Goal: Obtain resource: Download file/media

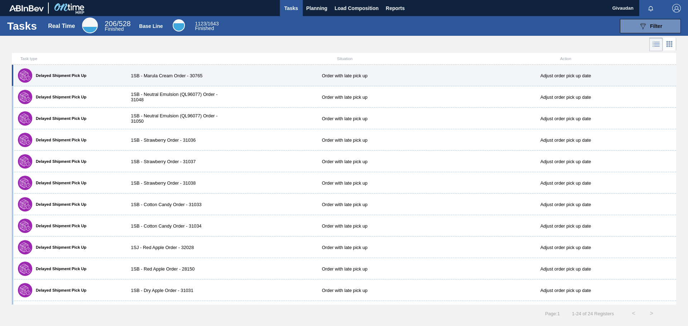
click at [165, 79] on div "Delayed Shipment Pick Up 1SB - Marula Cream Order - 30765 Order with late pick …" at bounding box center [344, 75] width 664 height 21
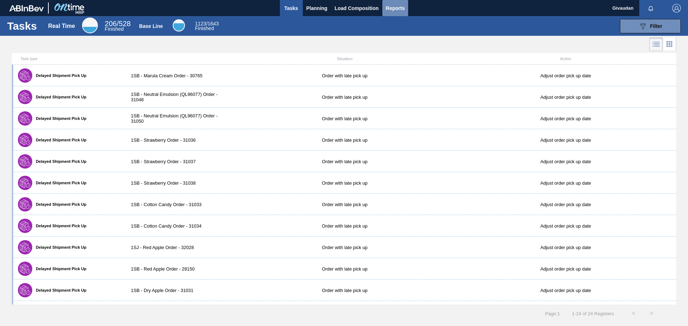
click at [394, 10] on span "Reports" at bounding box center [395, 8] width 19 height 9
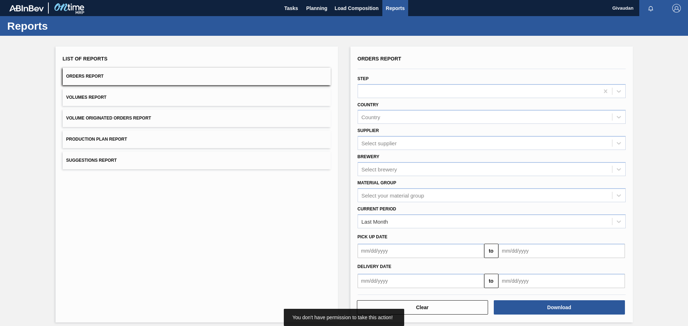
click at [117, 76] on button "Orders Report" at bounding box center [197, 77] width 268 height 18
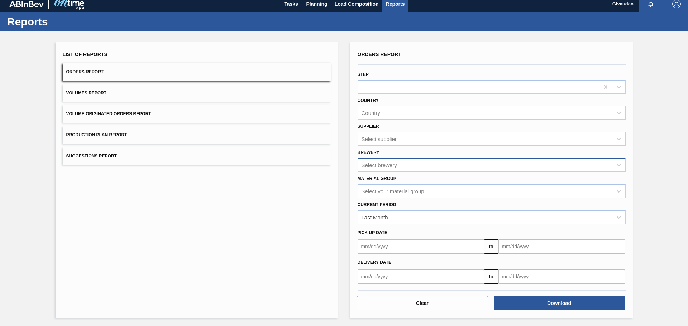
scroll to position [5, 0]
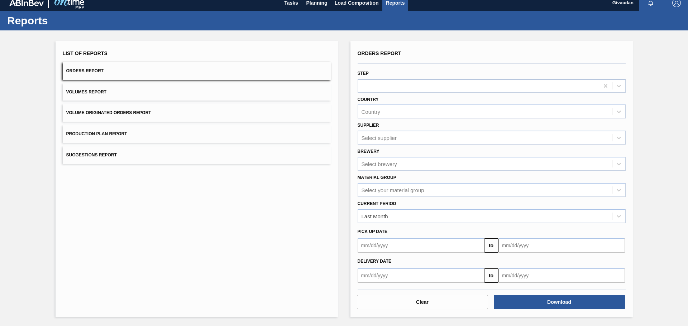
click at [383, 84] on div at bounding box center [478, 86] width 241 height 10
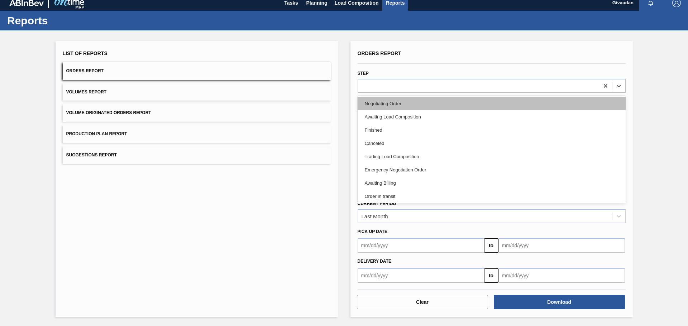
click at [377, 103] on div "Negotiating Order" at bounding box center [491, 103] width 268 height 13
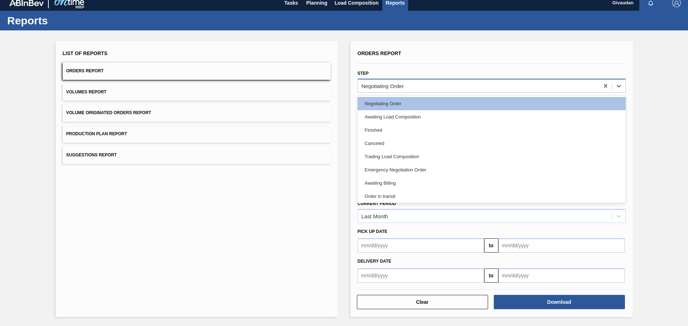
click at [403, 87] on div "Negotiating Order" at bounding box center [382, 86] width 42 height 6
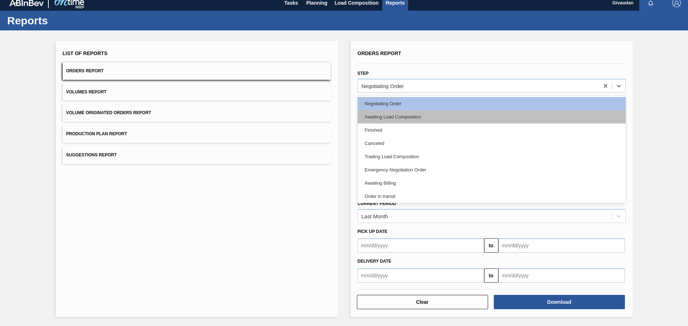
click at [396, 113] on div "Awaiting Load Composition" at bounding box center [491, 116] width 268 height 13
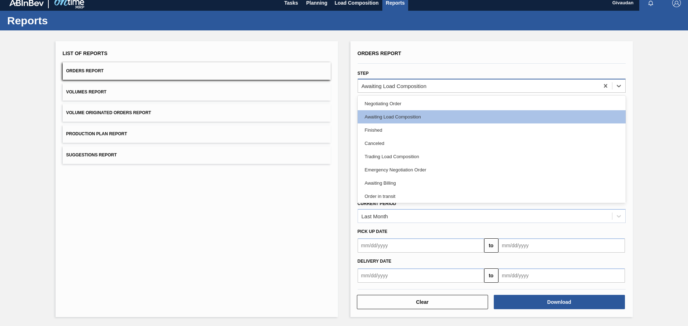
click at [401, 85] on div "Awaiting Load Composition" at bounding box center [393, 86] width 65 height 6
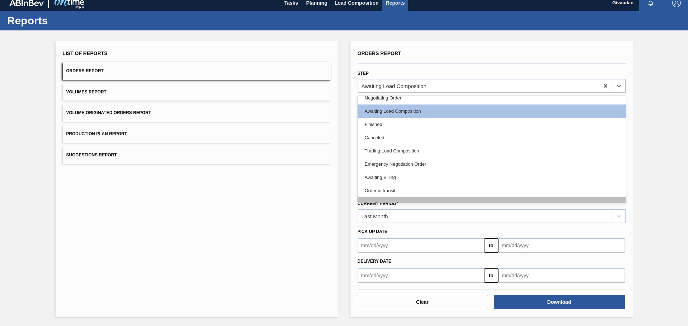
scroll to position [0, 0]
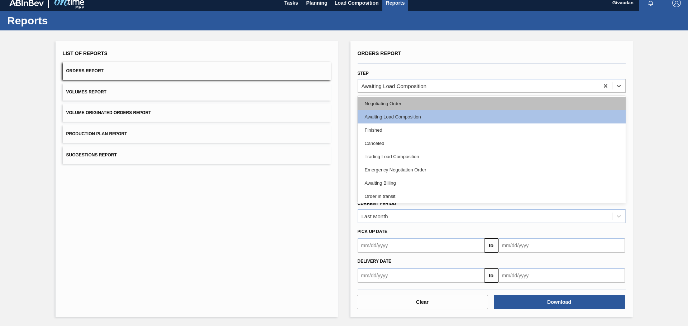
click at [391, 106] on div "Negotiating Order" at bounding box center [491, 103] width 268 height 13
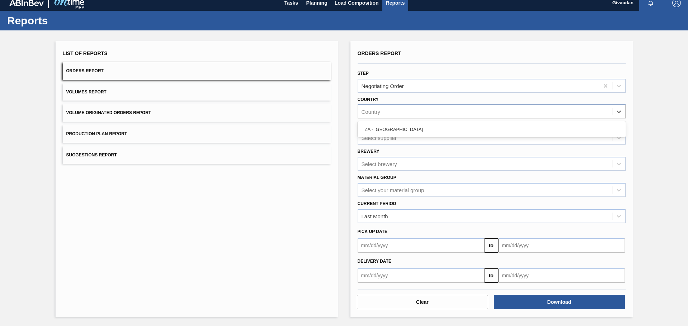
click at [377, 109] on div "Country" at bounding box center [370, 112] width 19 height 6
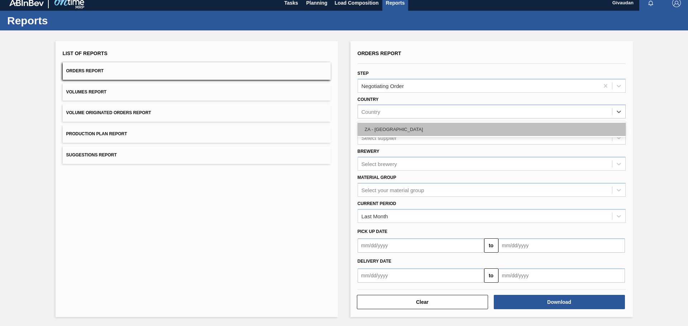
click at [382, 127] on div "ZA - [GEOGRAPHIC_DATA]" at bounding box center [491, 129] width 268 height 13
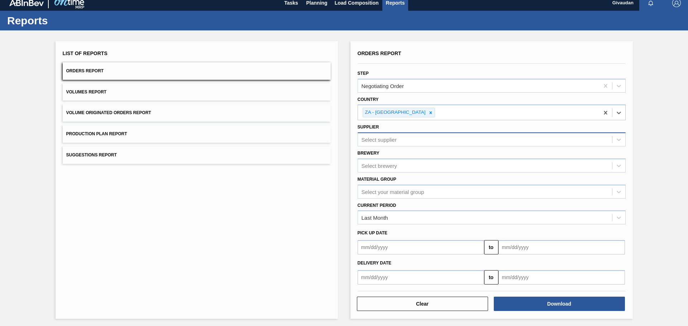
click at [416, 140] on div "Select supplier" at bounding box center [485, 140] width 254 height 10
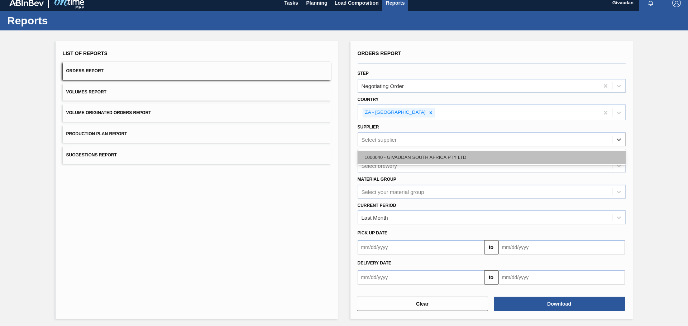
click at [417, 154] on div "1000040 - GIVAUDAN SOUTH AFRICA PTY LTD" at bounding box center [491, 157] width 268 height 13
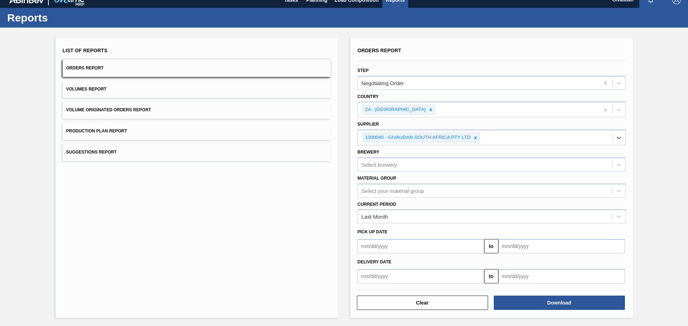
scroll to position [9, 0]
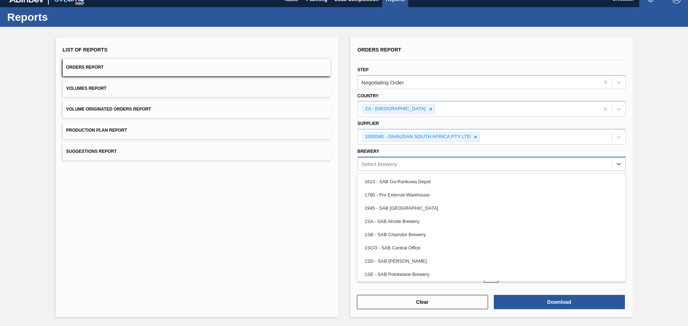
click at [400, 164] on div "Select brewery" at bounding box center [485, 164] width 254 height 10
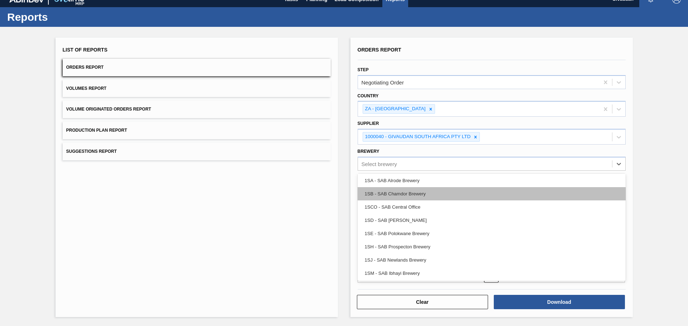
scroll to position [41, 0]
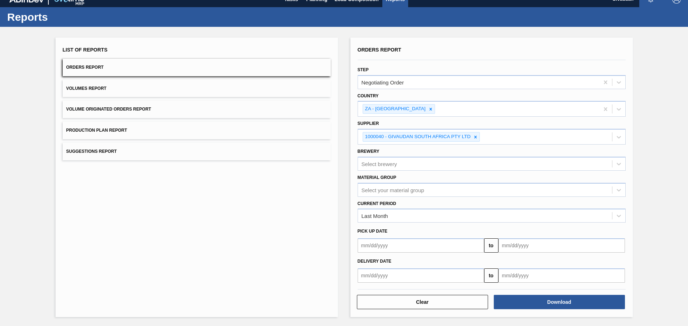
click at [290, 182] on div "List of Reports Orders Report Volumes Report Volume Originated Orders Report Pr…" at bounding box center [197, 178] width 282 height 280
click at [409, 217] on div "Last Month" at bounding box center [485, 216] width 254 height 10
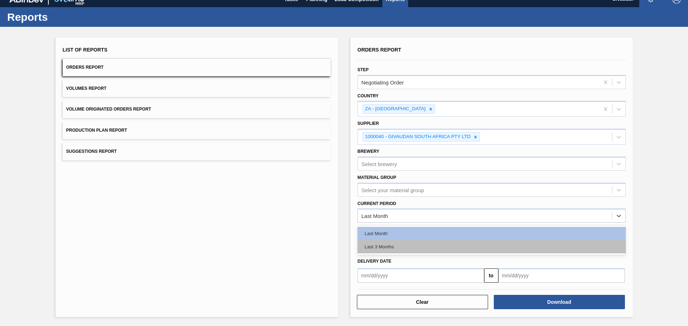
click at [391, 244] on div "Last 3 Months" at bounding box center [491, 246] width 268 height 13
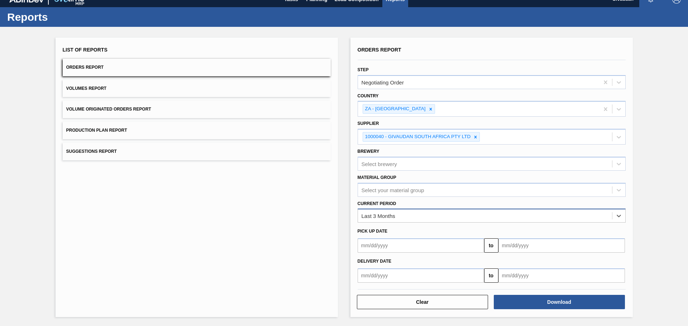
click at [393, 216] on div "Last 3 Months" at bounding box center [378, 216] width 34 height 6
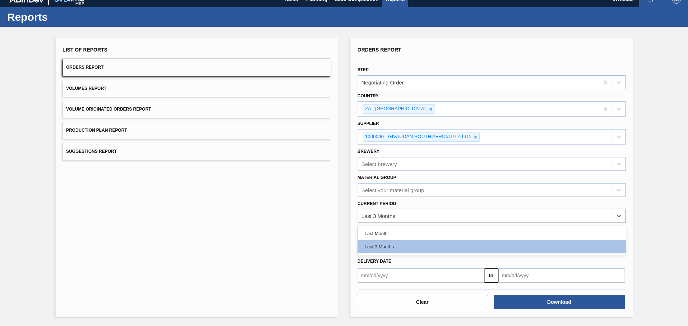
click at [389, 234] on div "Last Month" at bounding box center [491, 233] width 268 height 13
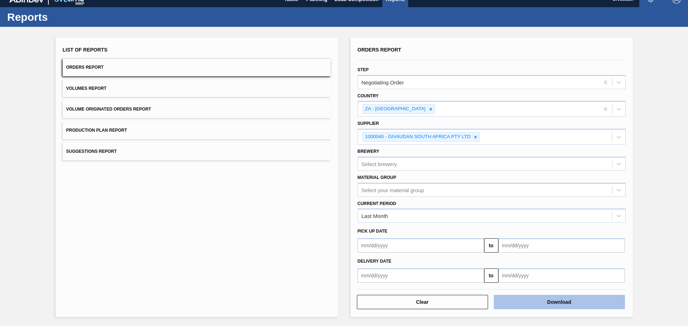
click at [526, 300] on button "Download" at bounding box center [559, 302] width 131 height 14
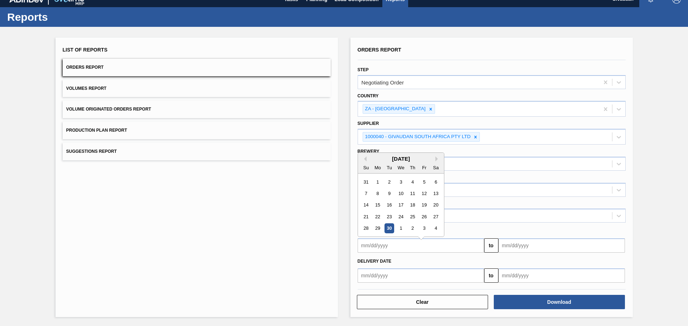
click at [406, 247] on input "text" at bounding box center [420, 246] width 126 height 14
click at [376, 175] on div "1" at bounding box center [377, 179] width 10 height 10
type input "[DATE]"
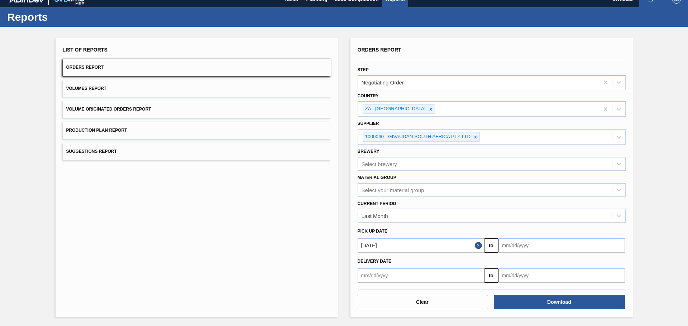
click at [538, 249] on input "text" at bounding box center [561, 246] width 126 height 14
click at [529, 224] on div "30" at bounding box center [530, 225] width 10 height 10
type input "[DATE]"
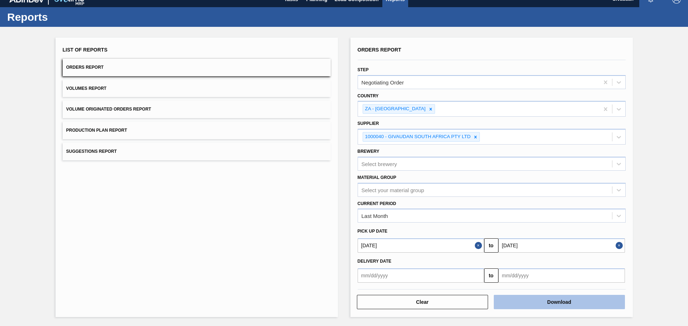
click at [532, 301] on button "Download" at bounding box center [559, 302] width 131 height 14
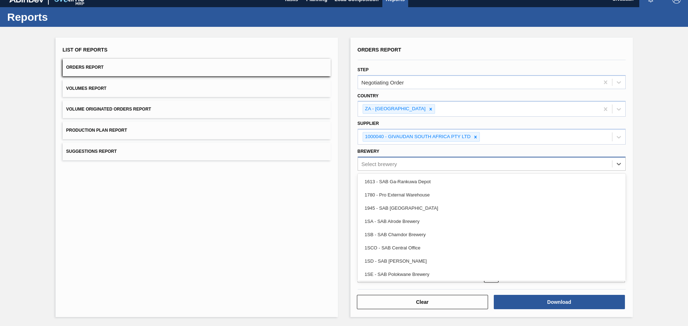
click at [398, 164] on div "Select brewery" at bounding box center [485, 164] width 254 height 10
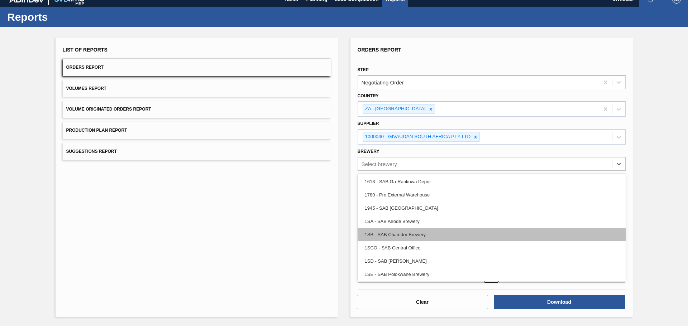
click at [421, 238] on div "1SB - SAB Chamdor Brewery" at bounding box center [491, 234] width 268 height 13
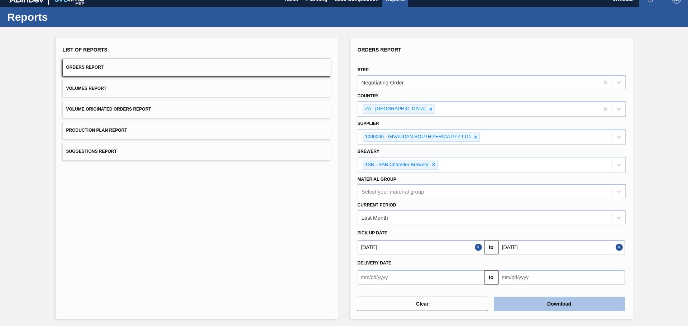
click at [542, 305] on button "Download" at bounding box center [559, 304] width 131 height 14
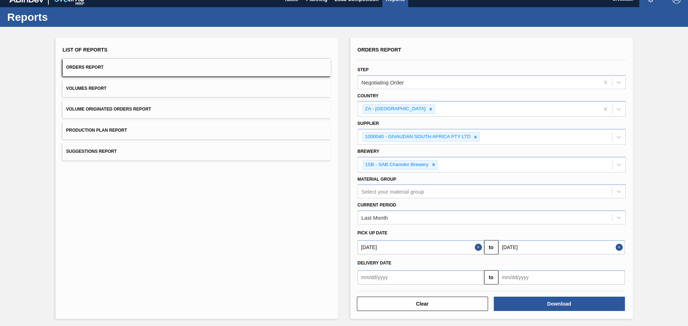
click at [466, 203] on div "Current Period Last Month" at bounding box center [491, 212] width 268 height 24
click at [421, 85] on div "Negotiating Order" at bounding box center [478, 82] width 241 height 10
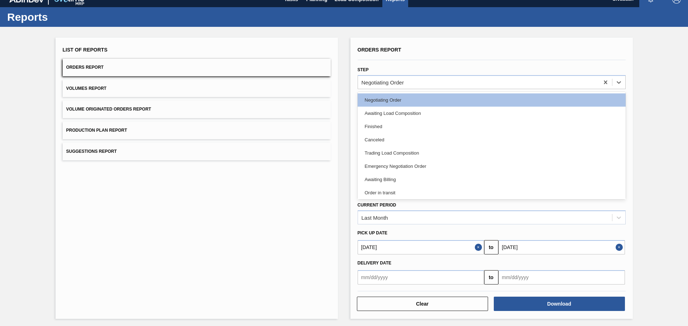
click at [406, 114] on div "Awaiting Load Composition" at bounding box center [491, 113] width 268 height 13
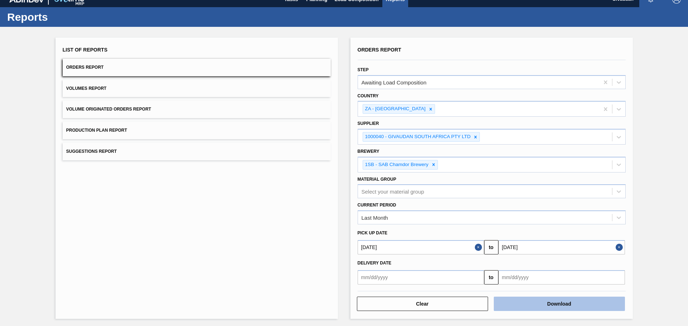
click at [557, 302] on button "Download" at bounding box center [559, 304] width 131 height 14
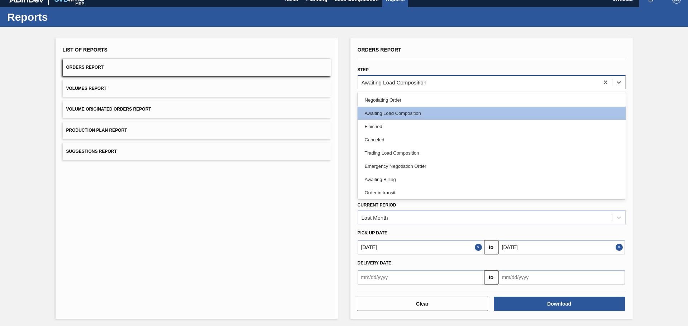
click at [413, 84] on div "Awaiting Load Composition" at bounding box center [393, 82] width 65 height 6
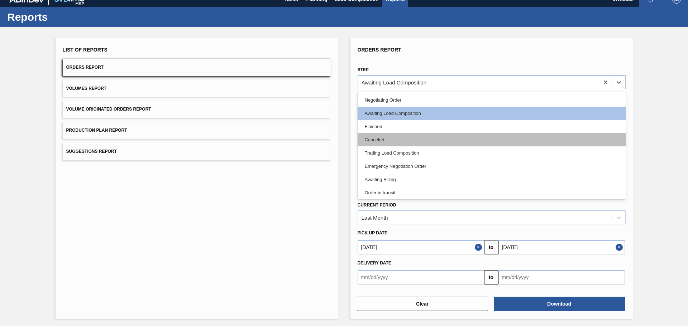
click at [396, 140] on div "Canceled" at bounding box center [491, 139] width 268 height 13
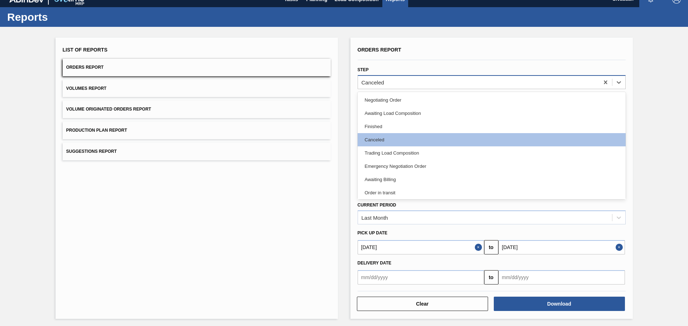
click at [404, 83] on div "Canceled" at bounding box center [478, 82] width 241 height 10
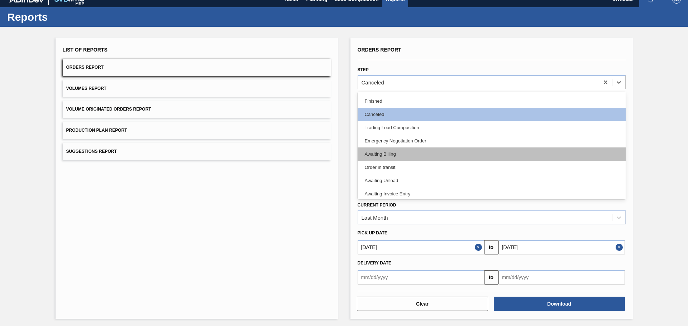
scroll to position [36, 0]
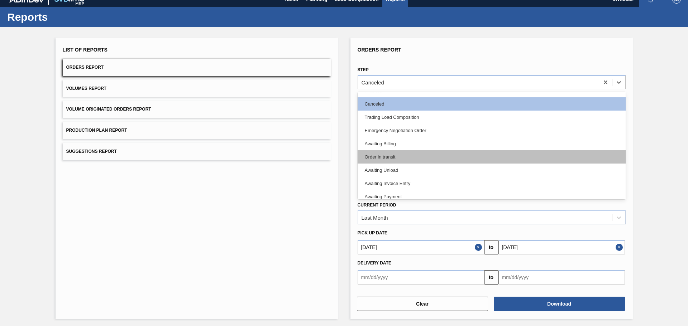
click at [404, 159] on div "Order in transit" at bounding box center [491, 156] width 268 height 13
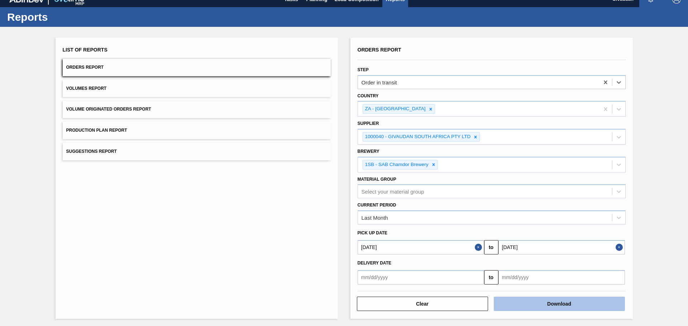
click at [552, 304] on button "Download" at bounding box center [559, 304] width 131 height 14
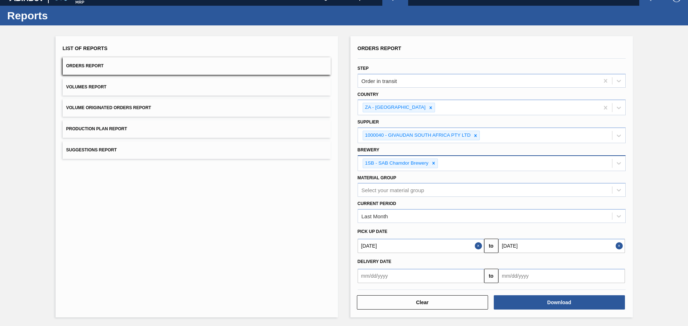
scroll to position [11, 0]
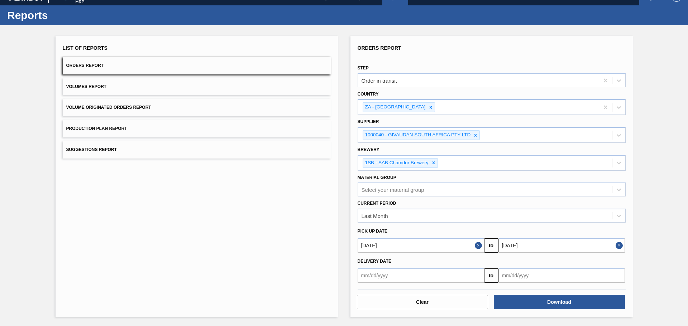
click at [95, 88] on span "Volumes Report" at bounding box center [86, 86] width 40 height 5
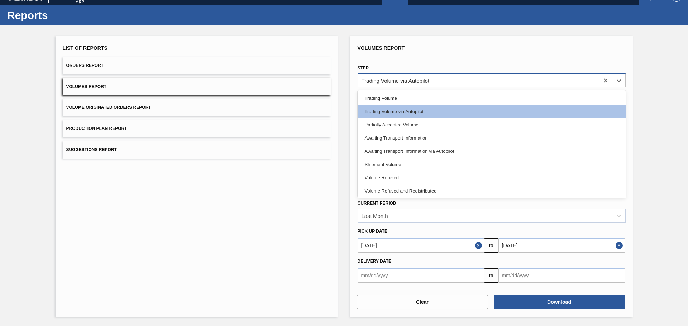
click at [448, 81] on div "Trading Volume via Autopilot" at bounding box center [478, 80] width 241 height 10
click at [177, 110] on button "Volume Originated Orders Report" at bounding box center [197, 108] width 268 height 18
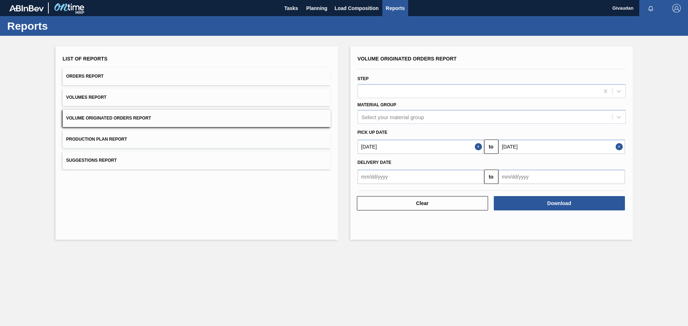
scroll to position [0, 0]
click at [171, 134] on button "Production Plan Report" at bounding box center [197, 140] width 268 height 18
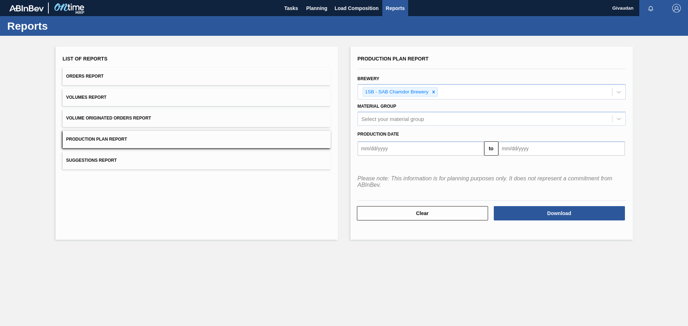
click at [202, 155] on button "Suggestions Report" at bounding box center [197, 161] width 268 height 18
